Goal: Ask a question

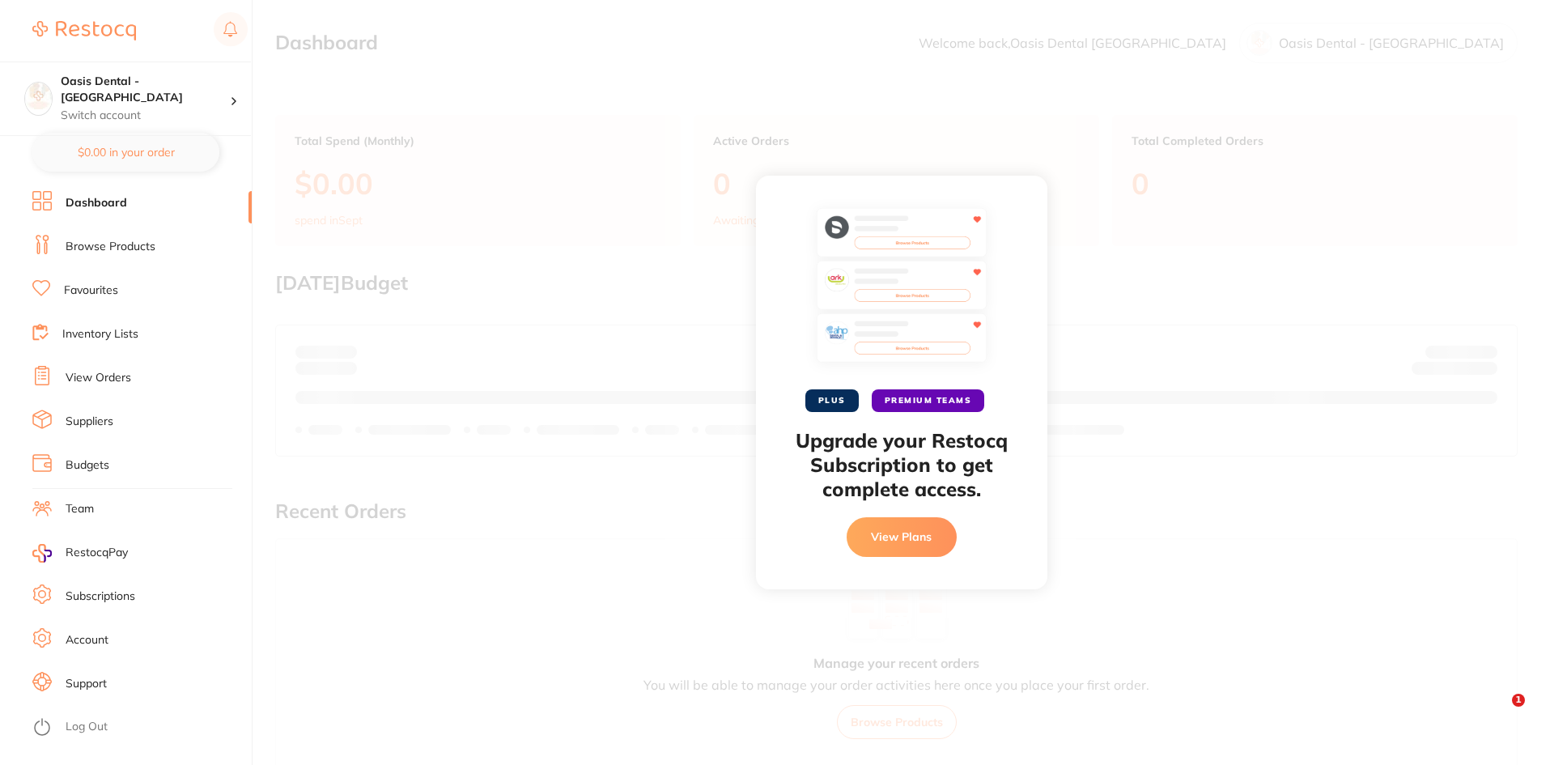
click at [1338, 538] on div "PLUS PREMIUM TEAMS Upgrade your Restocq Subscription to get complete access. Vi…" at bounding box center [901, 382] width 1297 height 765
click at [1213, 434] on div "PLUS PREMIUM TEAMS Upgrade your Restocq Subscription to get complete access. Vi…" at bounding box center [901, 382] width 1297 height 765
click at [907, 530] on button "View Plans" at bounding box center [902, 536] width 110 height 39
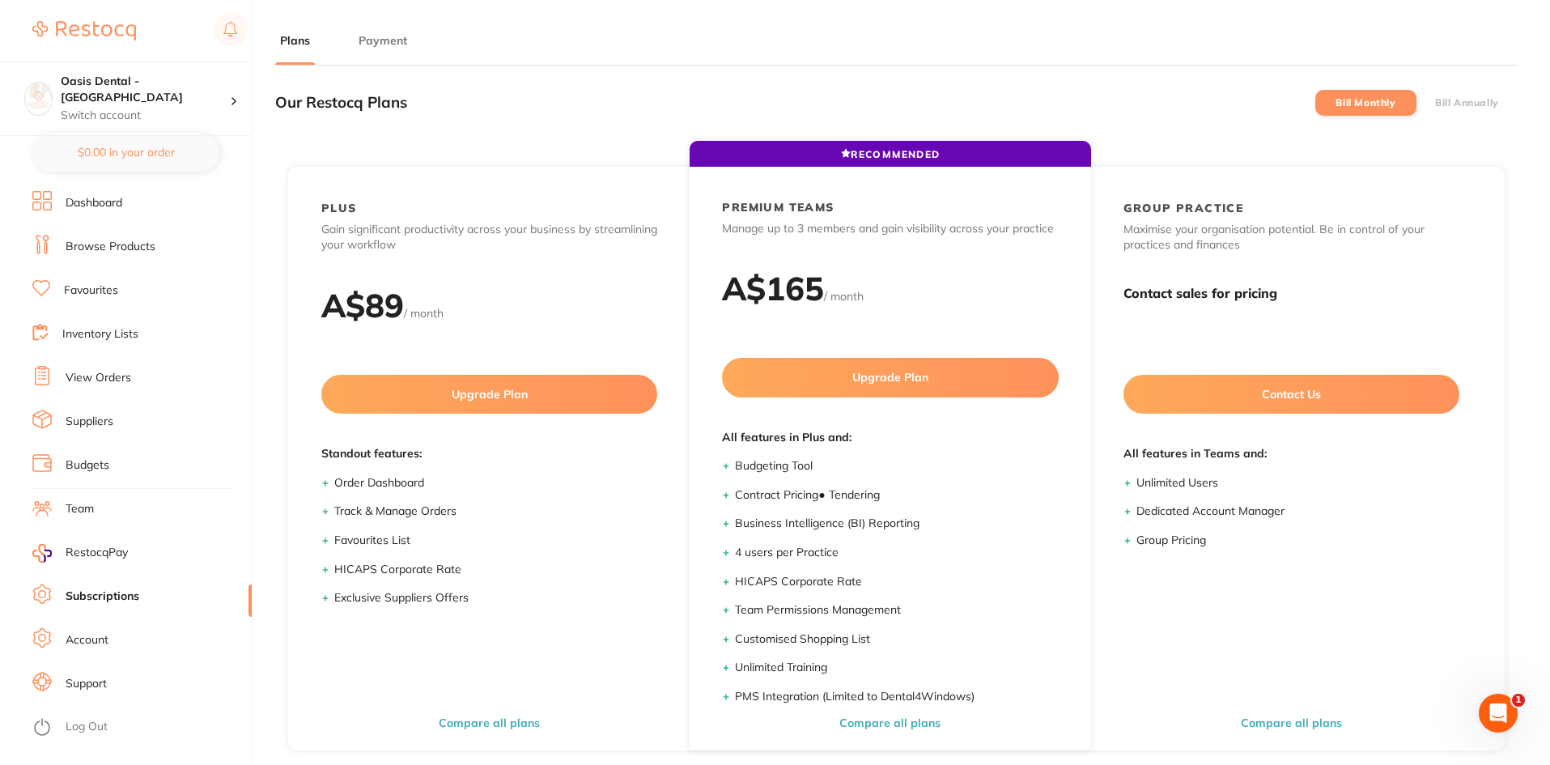
click at [99, 16] on link at bounding box center [84, 30] width 104 height 37
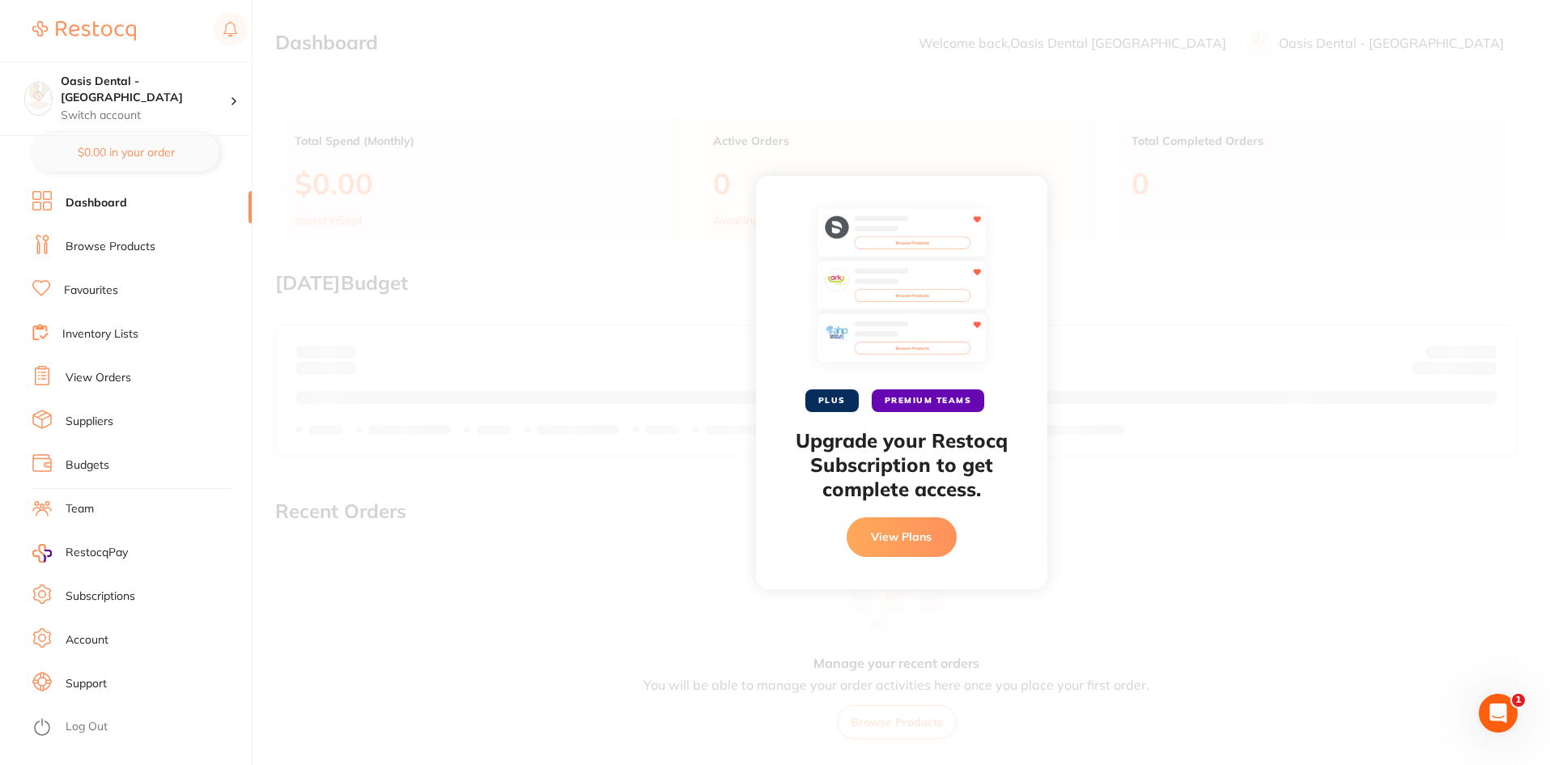
click at [821, 340] on img at bounding box center [902, 289] width 170 height 162
click at [876, 538] on button "View Plans" at bounding box center [902, 536] width 110 height 39
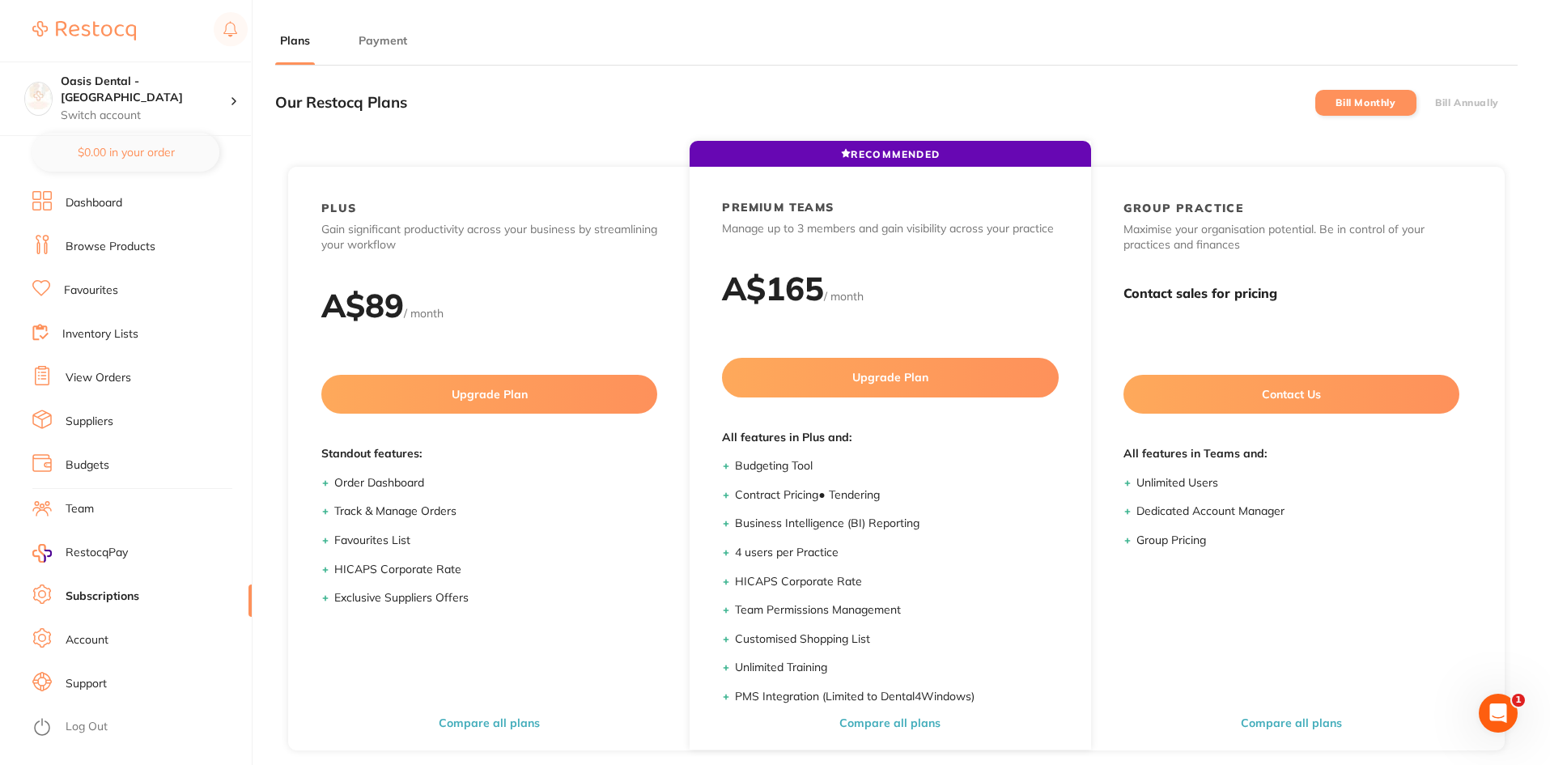
click at [378, 44] on button "Payment" at bounding box center [383, 40] width 58 height 15
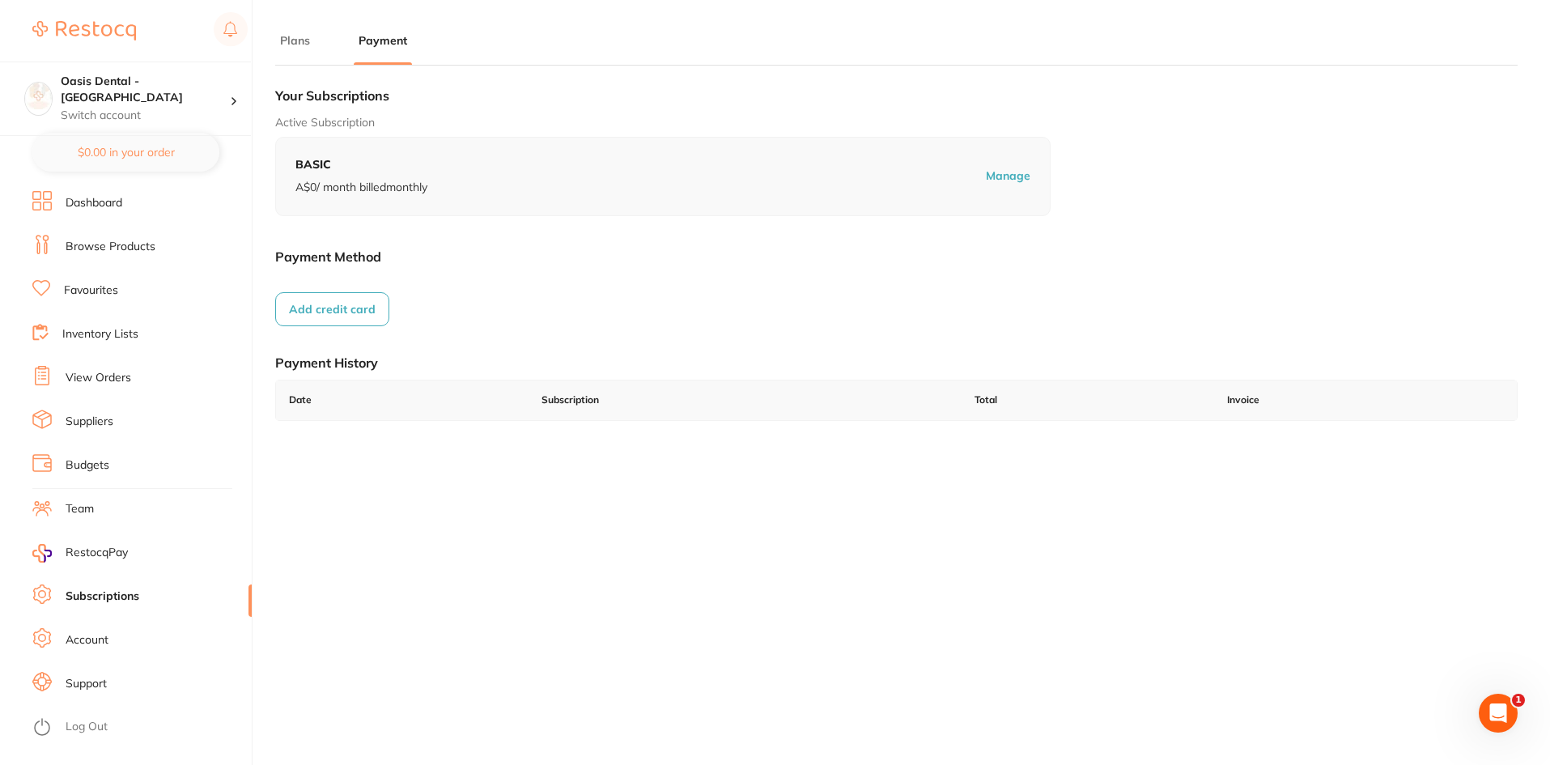
click at [300, 53] on li "Plans" at bounding box center [295, 48] width 40 height 32
click at [296, 44] on button "Plans" at bounding box center [295, 40] width 40 height 15
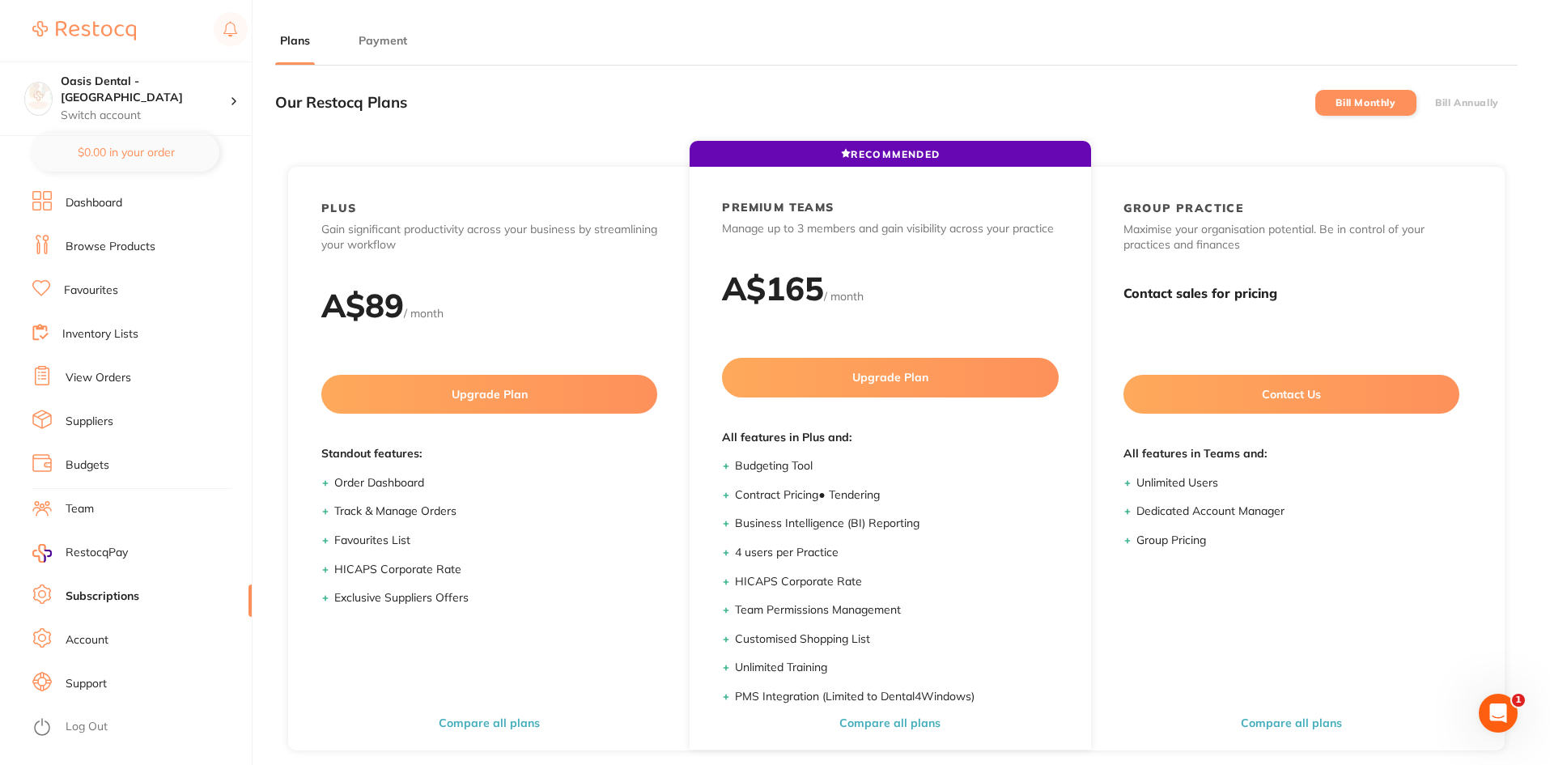
click at [118, 36] on img at bounding box center [84, 30] width 104 height 19
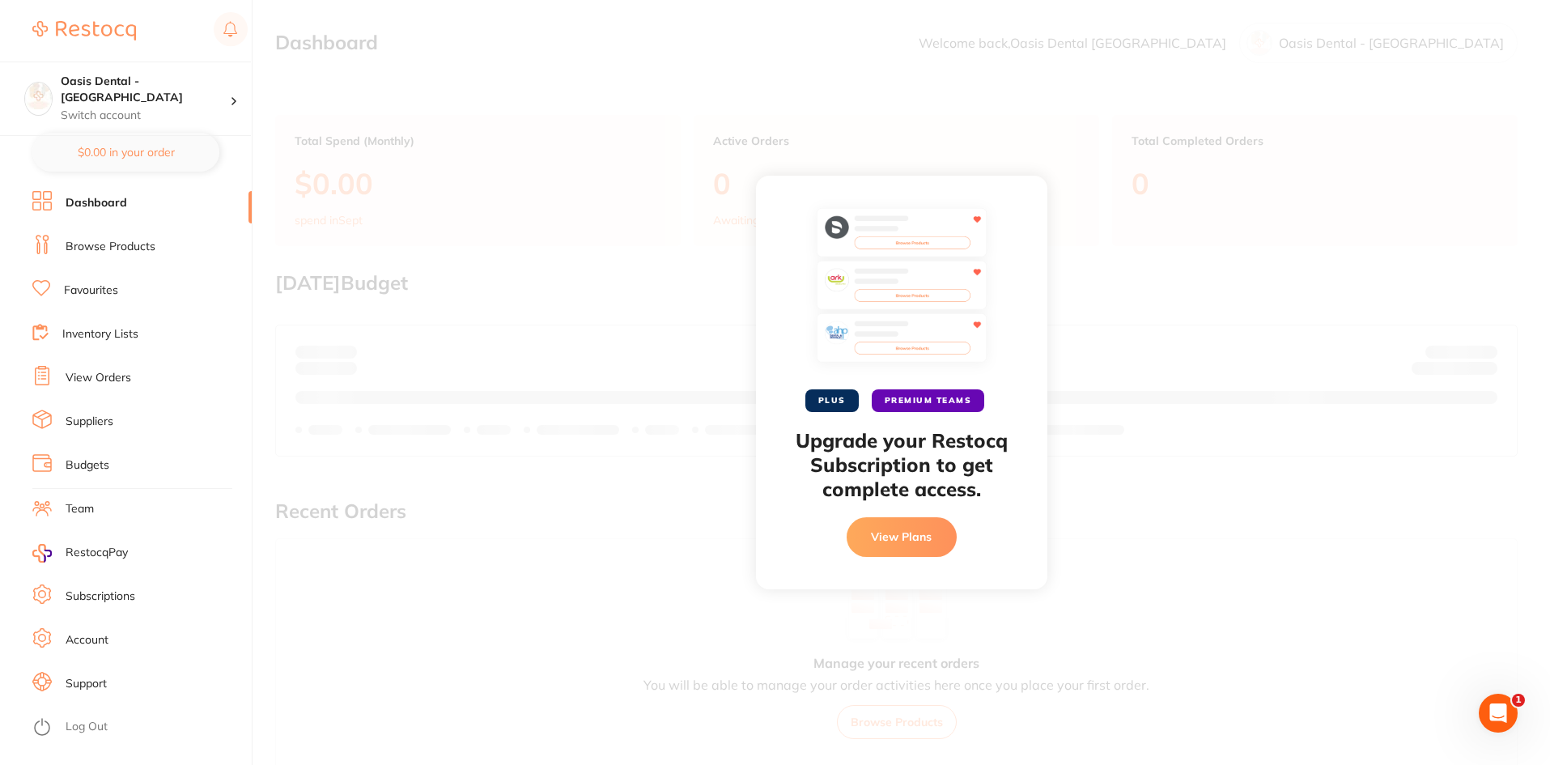
click at [102, 241] on link "Browse Products" at bounding box center [111, 247] width 90 height 16
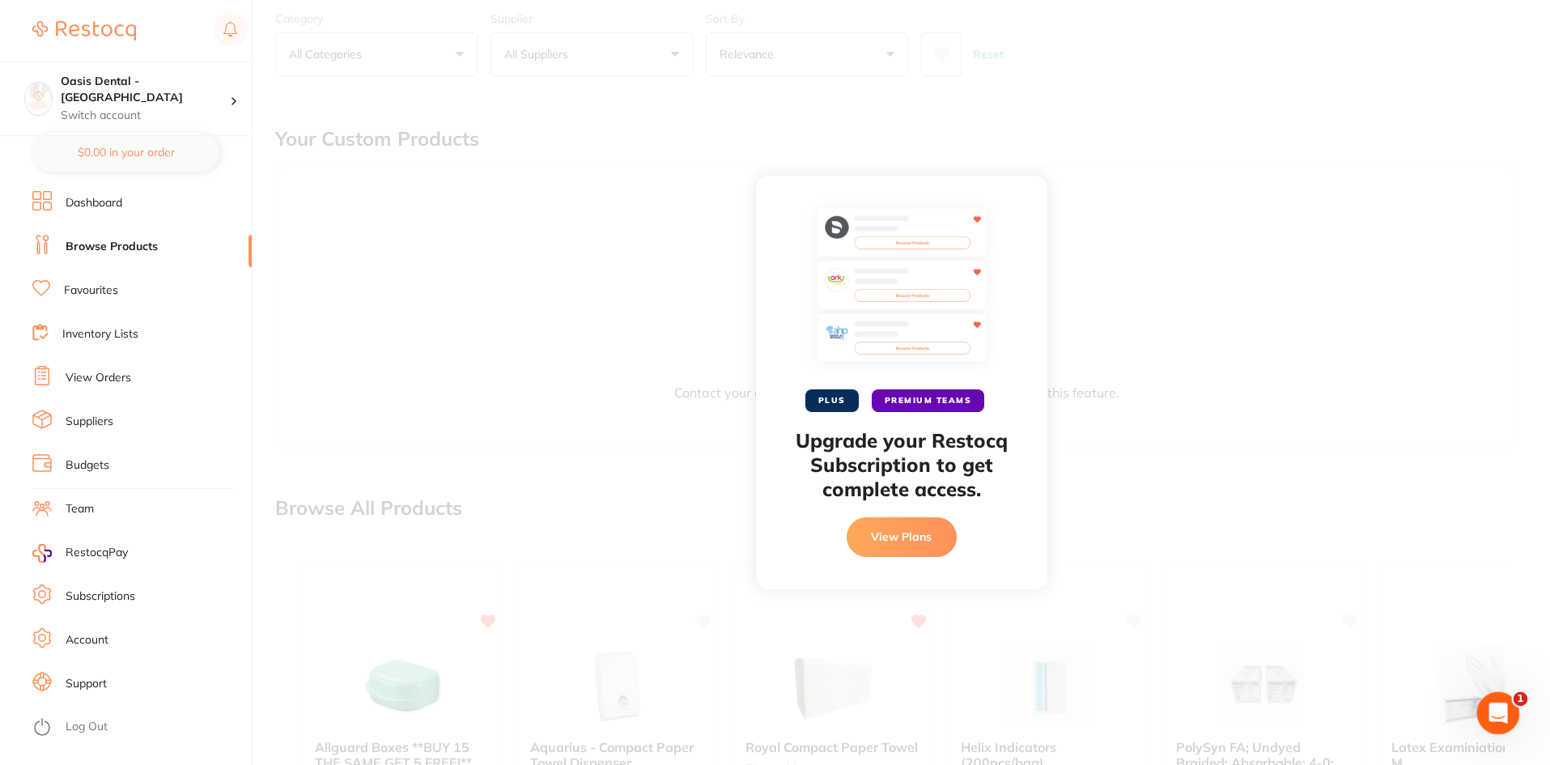
click at [1504, 715] on div "Open Intercom Messenger" at bounding box center [1495, 710] width 53 height 53
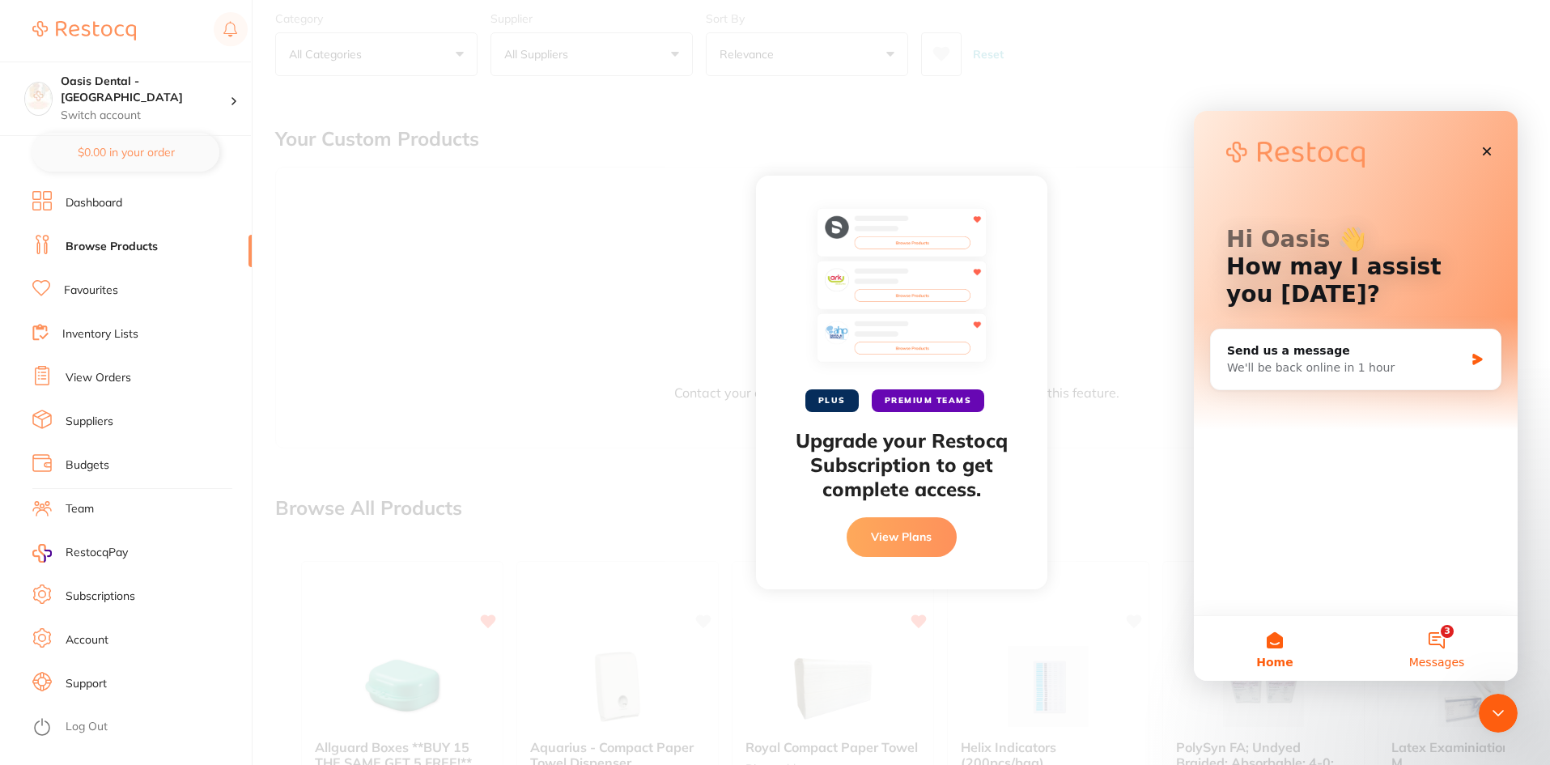
click at [1466, 643] on button "3 Messages" at bounding box center [1437, 648] width 162 height 65
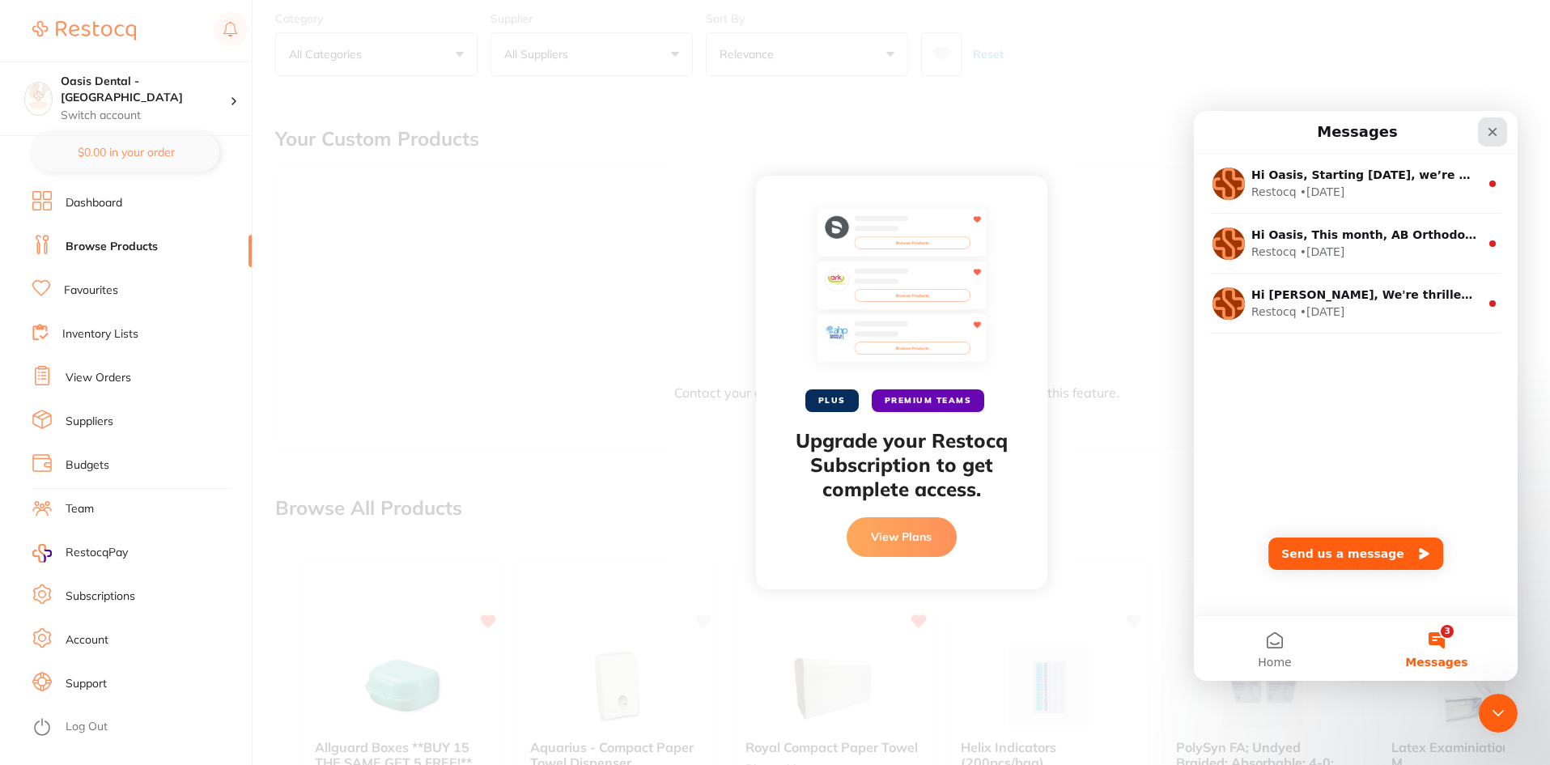
click at [1485, 139] on div "Close" at bounding box center [1492, 131] width 29 height 29
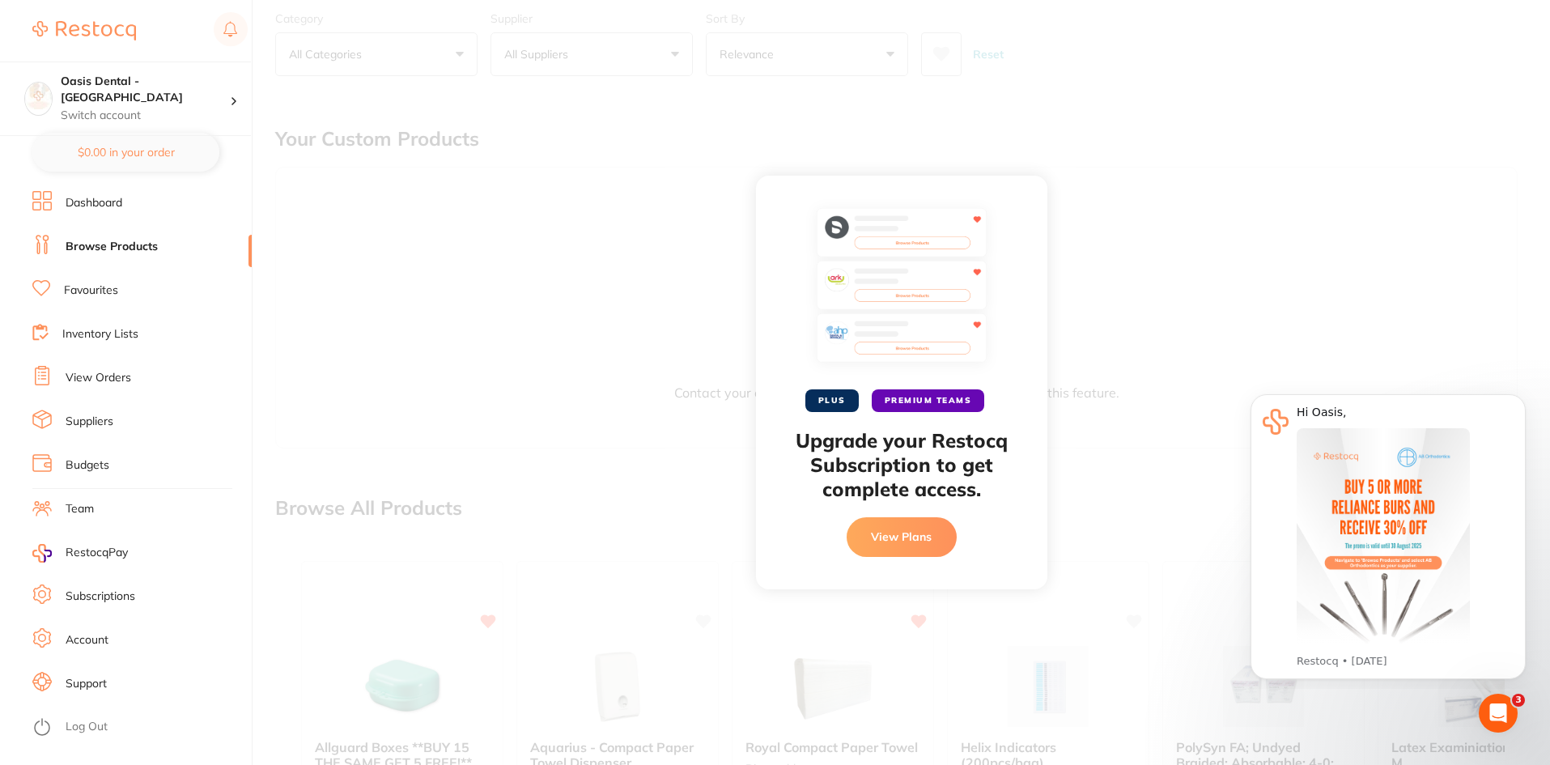
click at [87, 371] on link "View Orders" at bounding box center [99, 378] width 66 height 16
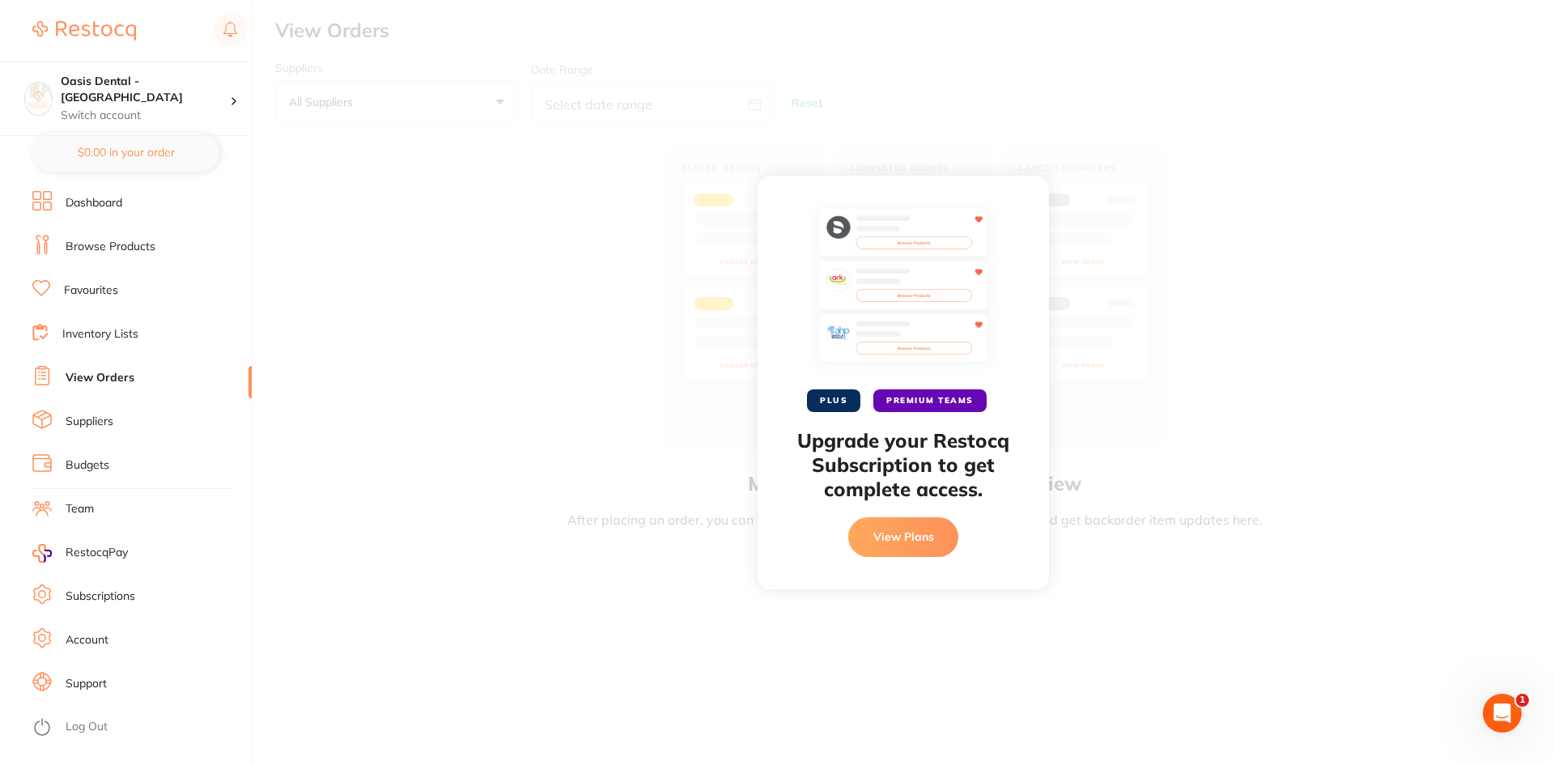
click at [1017, 197] on div "PLUS PREMIUM TEAMS Upgrade your Restocq Subscription to get complete access. Vi…" at bounding box center [903, 382] width 291 height 413
click at [911, 545] on button "View Plans" at bounding box center [903, 536] width 110 height 39
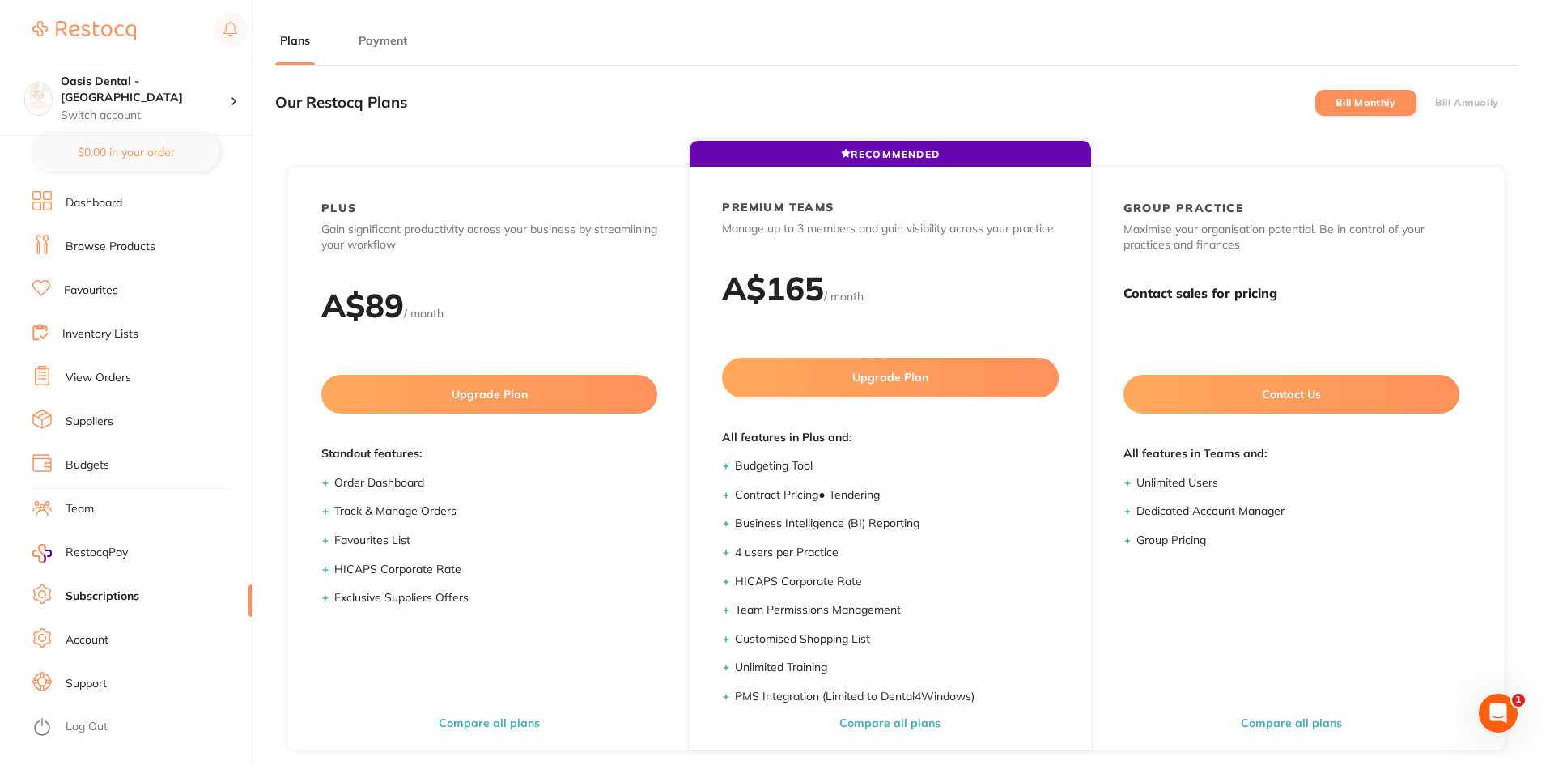
click at [1482, 100] on label "Bill Annually" at bounding box center [1467, 102] width 64 height 11
click at [1435, 103] on input "Bill Annually" at bounding box center [1435, 103] width 0 height 0
click at [329, 99] on h3 "Our Restocq Plans" at bounding box center [341, 103] width 132 height 18
drag, startPoint x: 366, startPoint y: 47, endPoint x: 289, endPoint y: 41, distance: 77.1
click at [366, 46] on button "Payment" at bounding box center [383, 40] width 58 height 15
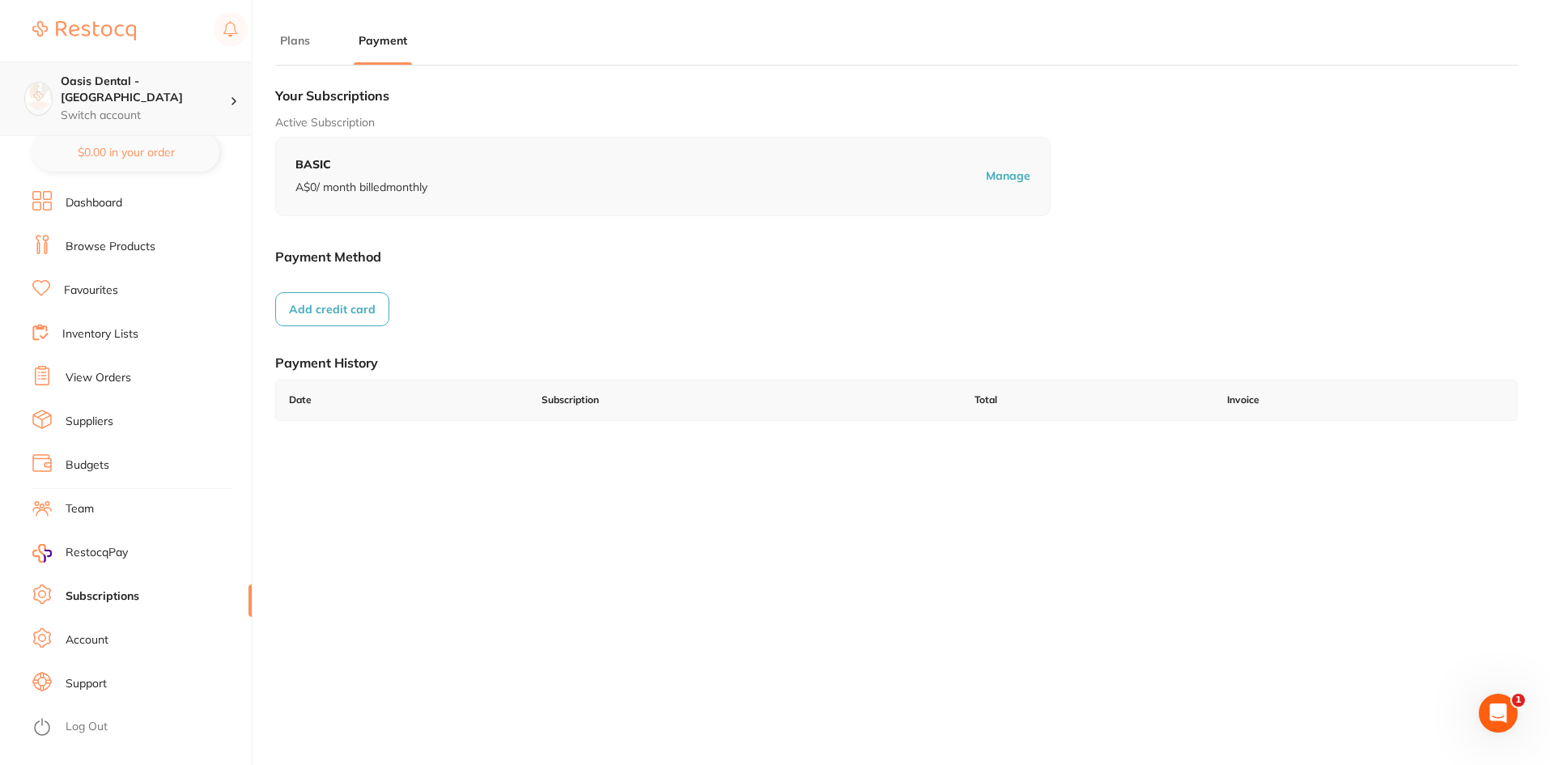
click at [141, 88] on h4 "Oasis Dental - [GEOGRAPHIC_DATA]" at bounding box center [145, 90] width 169 height 32
click at [84, 199] on link "Dashboard" at bounding box center [94, 203] width 57 height 16
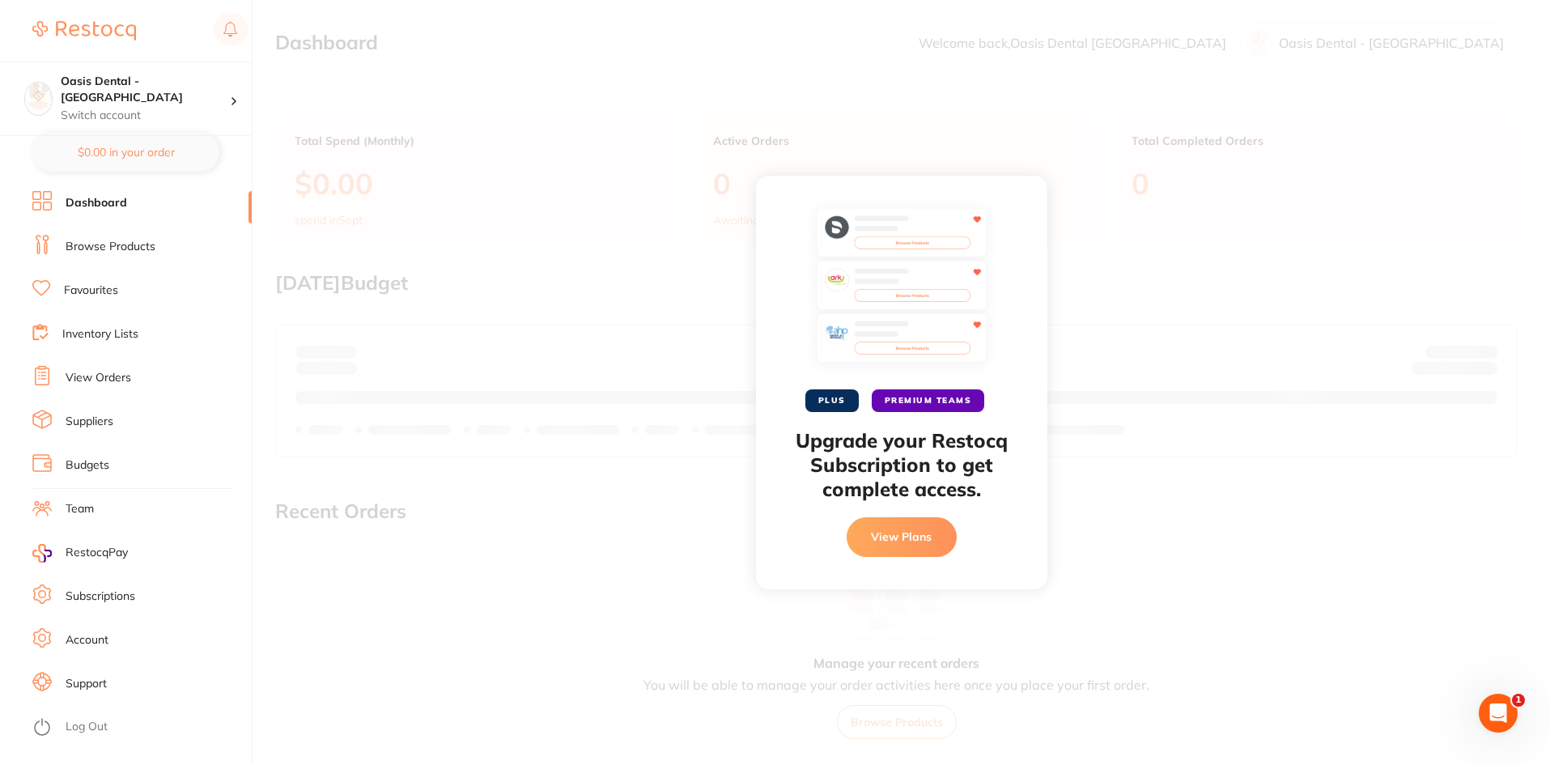
click at [883, 221] on img at bounding box center [902, 289] width 170 height 162
click at [1019, 209] on div "PLUS PREMIUM TEAMS Upgrade your Restocq Subscription to get complete access. Vi…" at bounding box center [901, 382] width 291 height 413
click at [1031, 189] on div "PLUS PREMIUM TEAMS Upgrade your Restocq Subscription to get complete access. Vi…" at bounding box center [901, 382] width 291 height 413
click at [1037, 180] on div "PLUS PREMIUM TEAMS Upgrade your Restocq Subscription to get complete access. Vi…" at bounding box center [901, 382] width 291 height 413
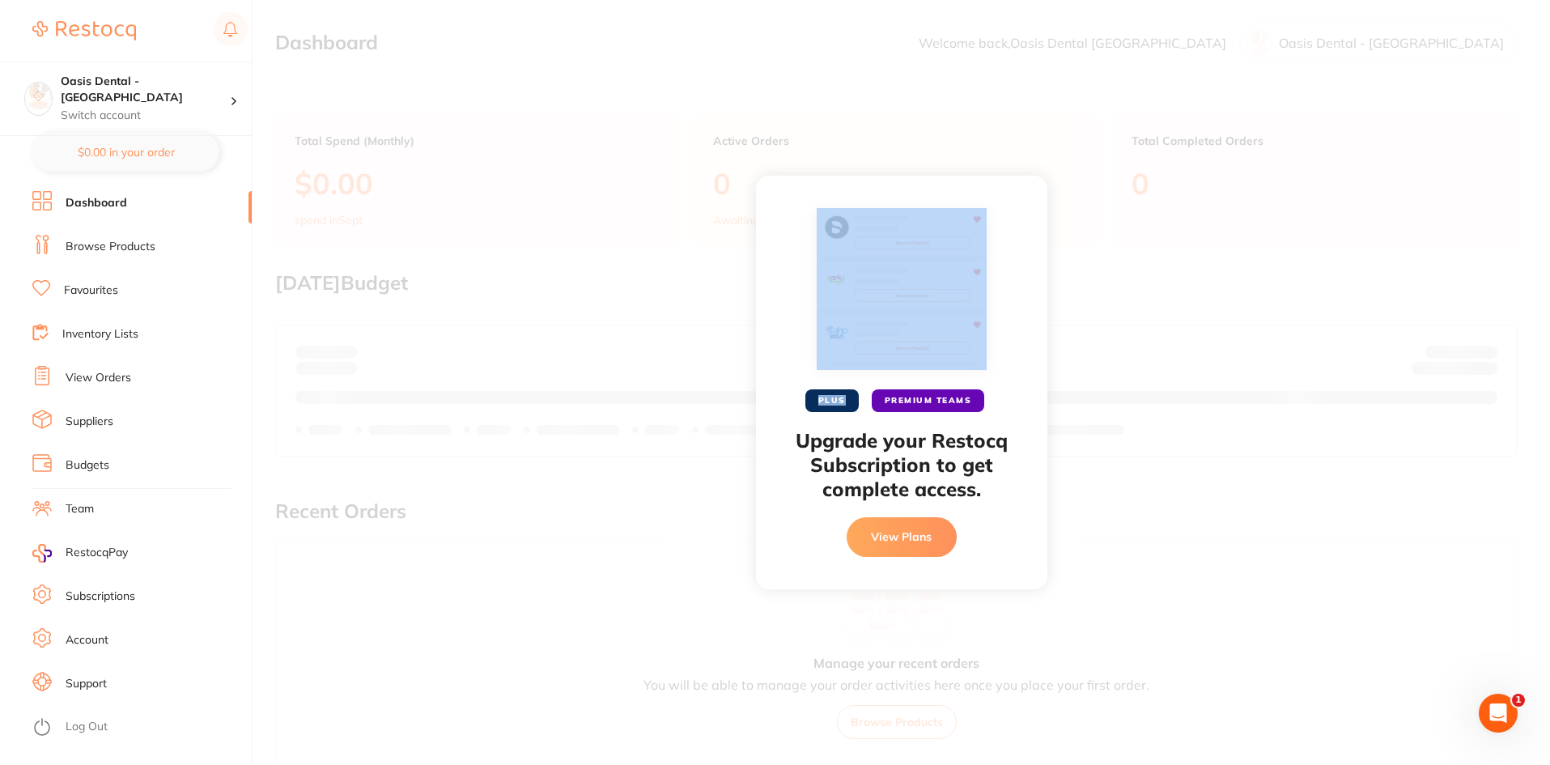
click at [1041, 176] on div "PLUS PREMIUM TEAMS Upgrade your Restocq Subscription to get complete access. Vi…" at bounding box center [901, 382] width 1297 height 765
click at [1046, 172] on div "PLUS PREMIUM TEAMS Upgrade your Restocq Subscription to get complete access. Vi…" at bounding box center [901, 382] width 1297 height 765
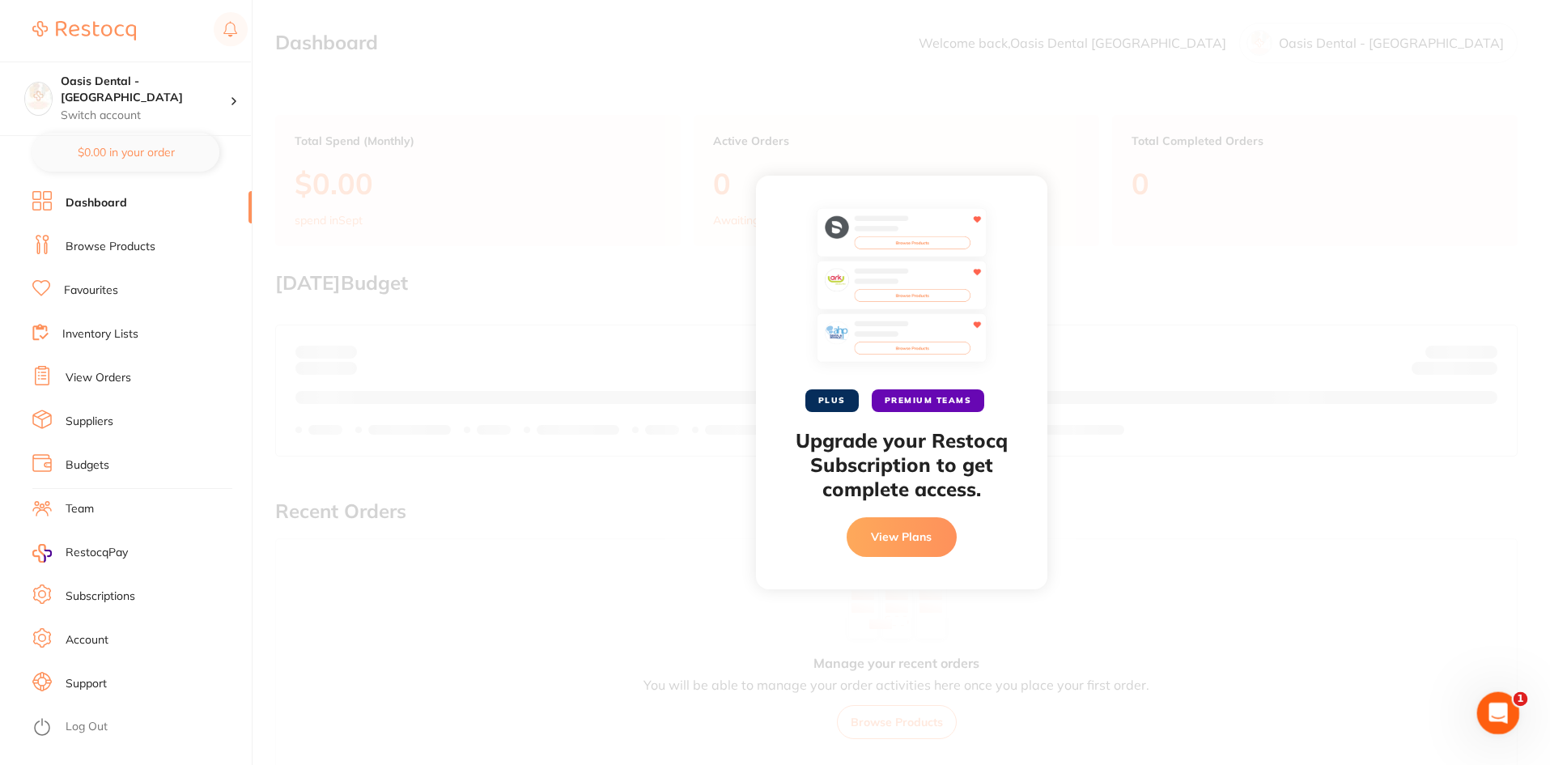
click at [1500, 708] on icon "Open Intercom Messenger" at bounding box center [1496, 711] width 27 height 27
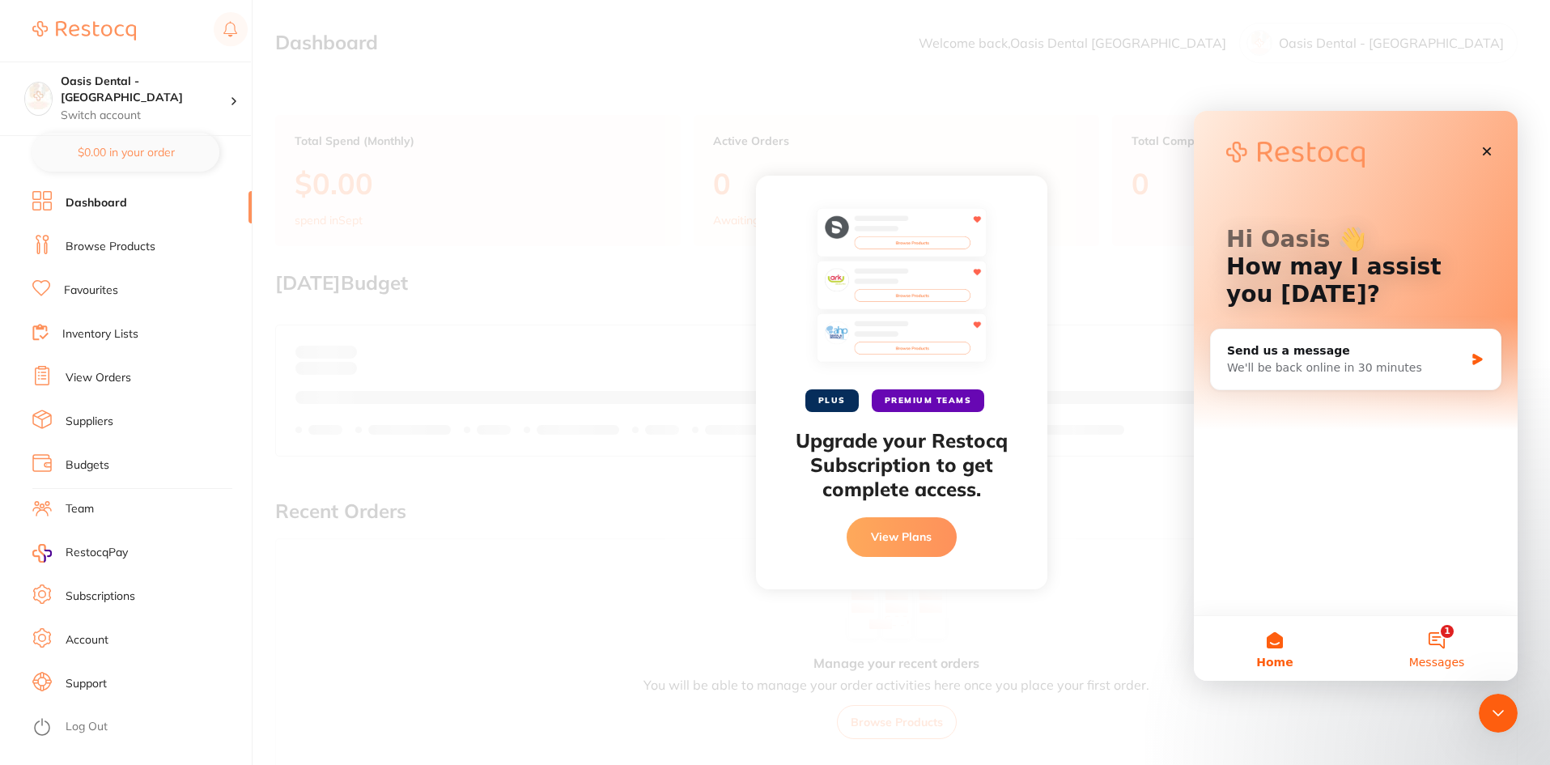
click at [1453, 661] on span "Messages" at bounding box center [1437, 661] width 56 height 11
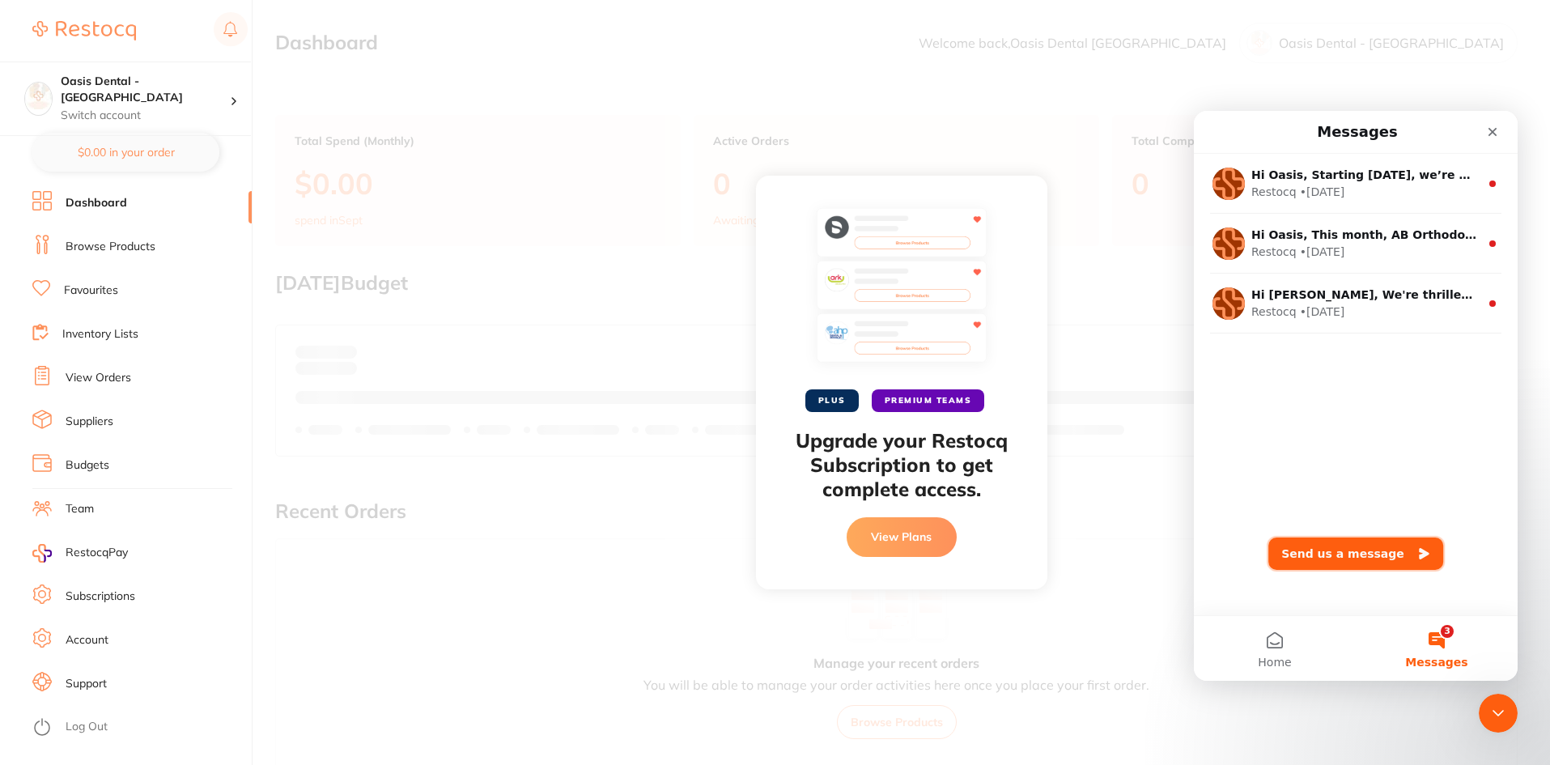
click at [1347, 567] on button "Send us a message" at bounding box center [1355, 553] width 175 height 32
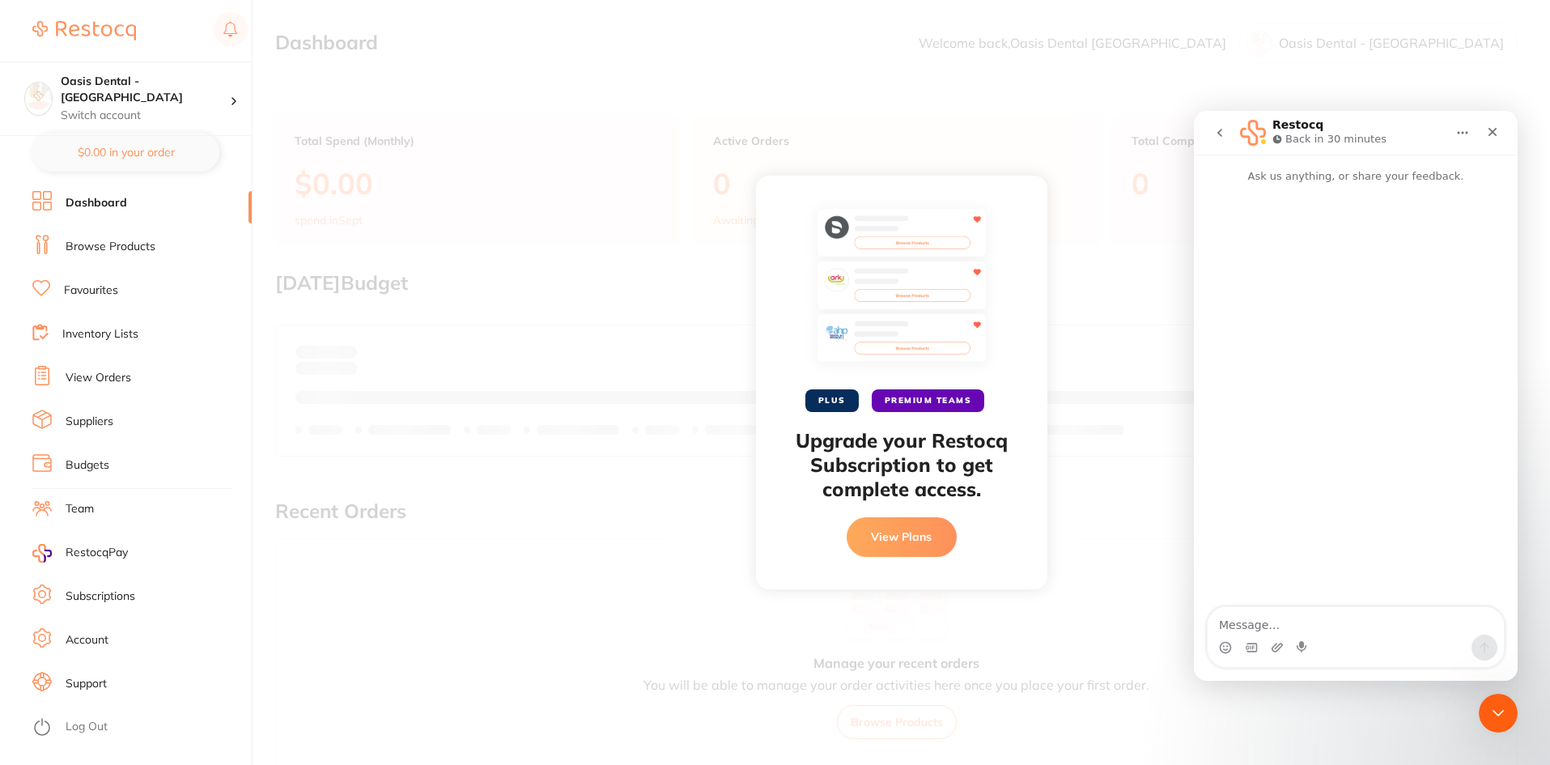
click at [1337, 626] on textarea "Message…" at bounding box center [1355, 621] width 296 height 28
type textarea "Hello, is there a reason I cant get on to order? Comes up with upgrade your res…"
